Goal: Complete application form

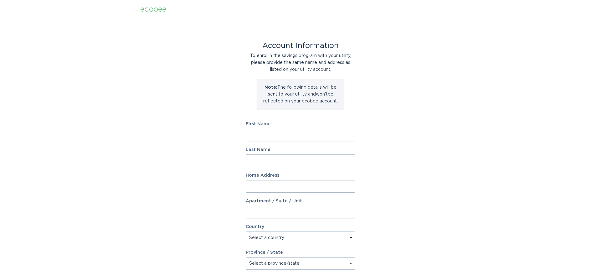
click at [298, 140] on input "First Name" at bounding box center [301, 135] width 110 height 13
type input "[PERSON_NAME]"
type input "[STREET_ADDRESS]"
select select "US"
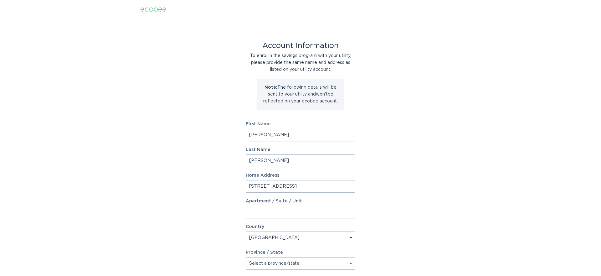
type input "BOULDER"
type input "80305"
select select "CO"
click at [292, 188] on input "[STREET_ADDRESS]" at bounding box center [301, 186] width 110 height 13
type input "1"
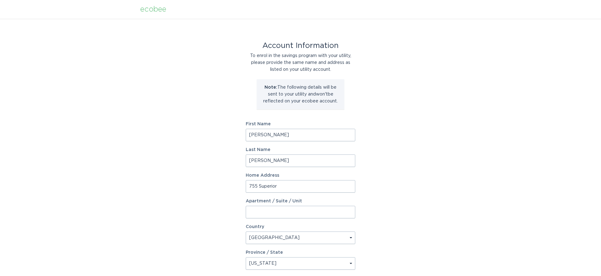
type input "755 Superior"
